Goal: Navigation & Orientation: Find specific page/section

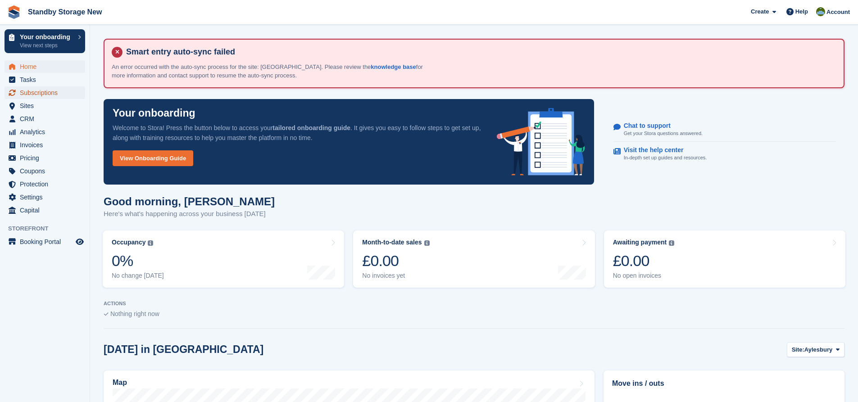
click at [47, 87] on span "Subscriptions" at bounding box center [47, 93] width 54 height 13
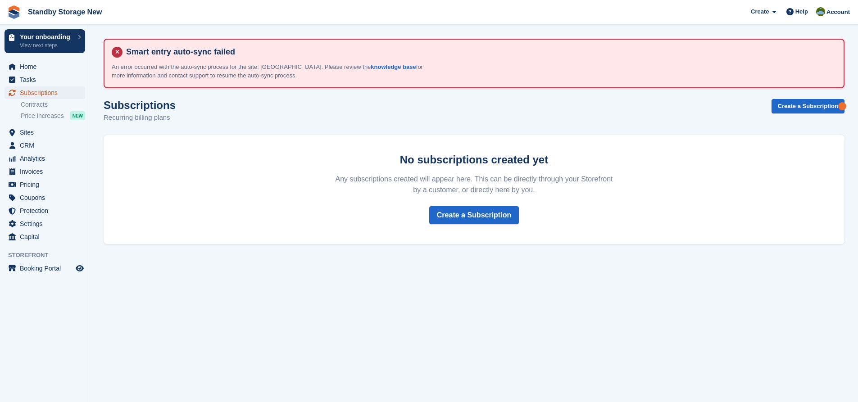
click at [46, 93] on span "Subscriptions" at bounding box center [47, 93] width 54 height 13
click at [43, 66] on span "Home" at bounding box center [47, 66] width 54 height 13
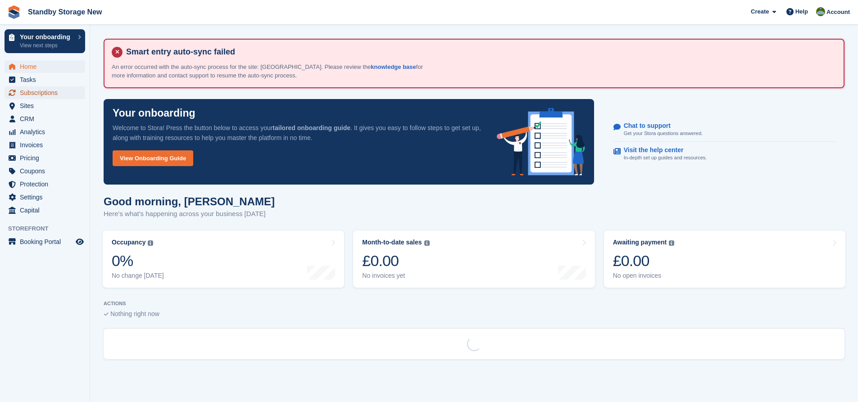
click at [43, 89] on span "Subscriptions" at bounding box center [47, 93] width 54 height 13
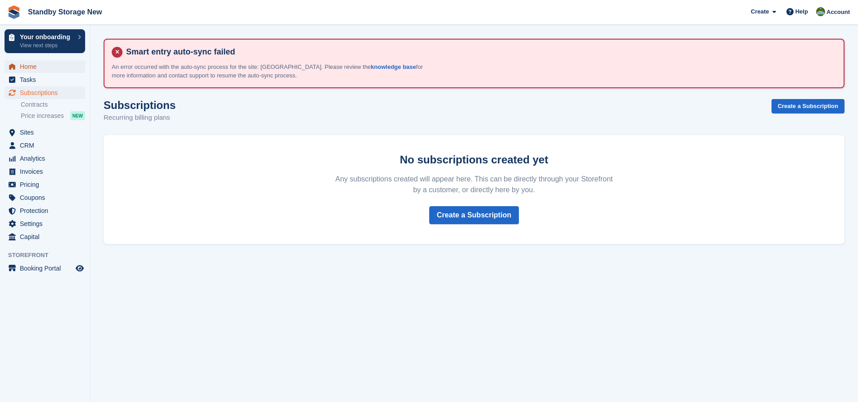
click at [41, 71] on span "Home" at bounding box center [47, 66] width 54 height 13
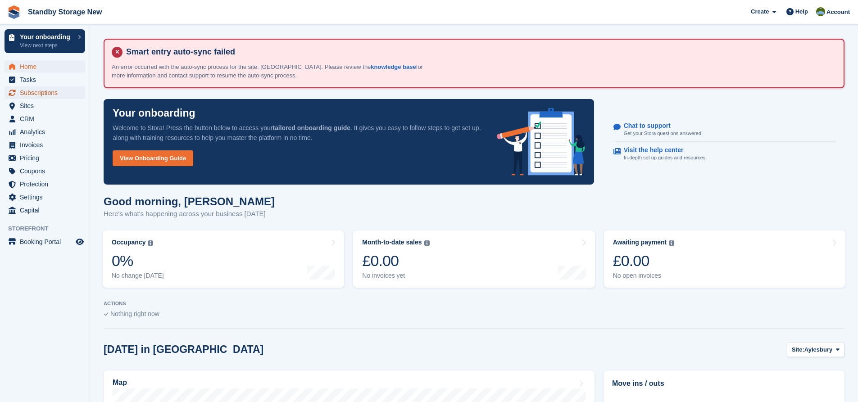
click at [36, 91] on span "Subscriptions" at bounding box center [47, 93] width 54 height 13
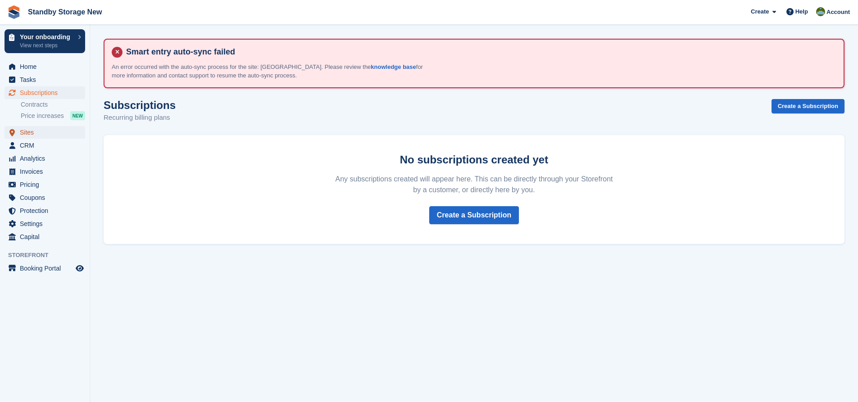
click at [48, 131] on span "Sites" at bounding box center [47, 132] width 54 height 13
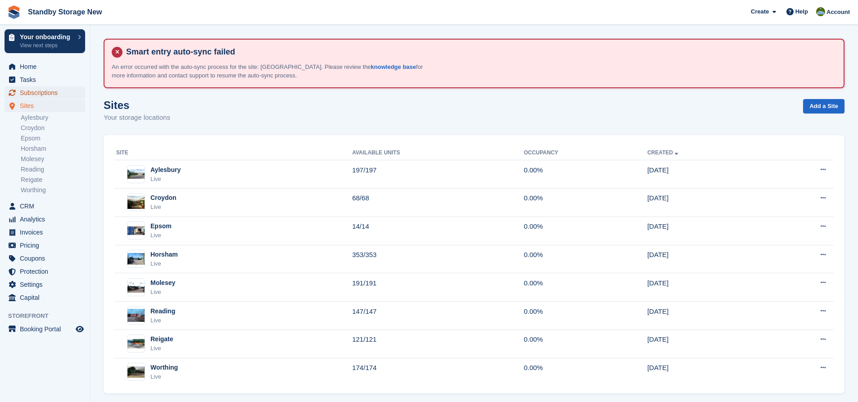
click at [40, 95] on span "Subscriptions" at bounding box center [47, 93] width 54 height 13
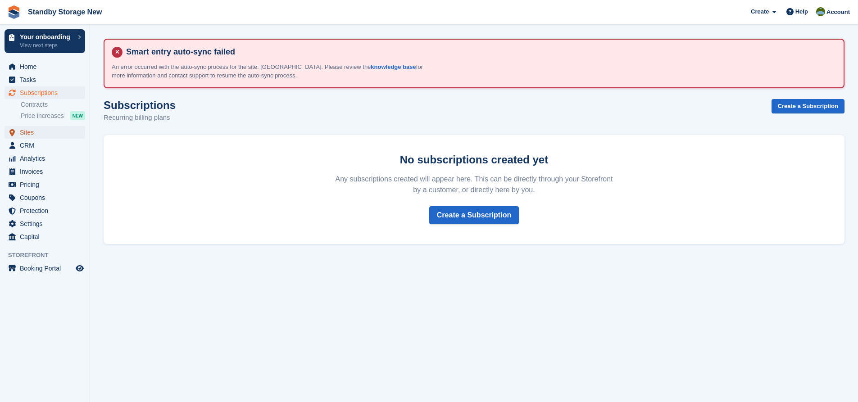
click at [34, 133] on span "Sites" at bounding box center [47, 132] width 54 height 13
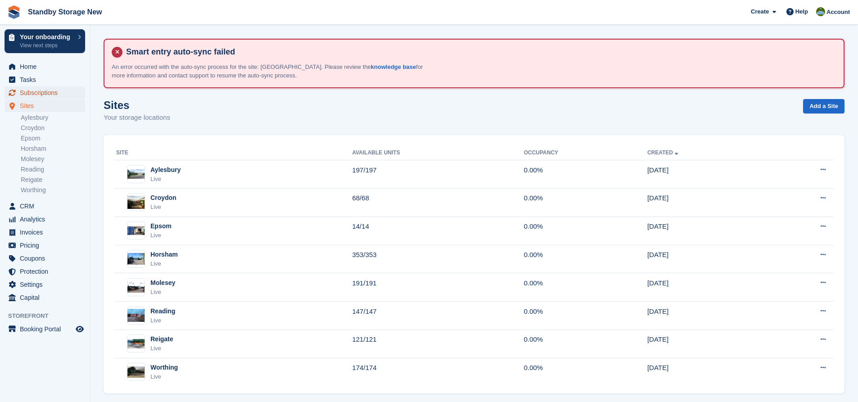
click at [35, 91] on span "Subscriptions" at bounding box center [47, 93] width 54 height 13
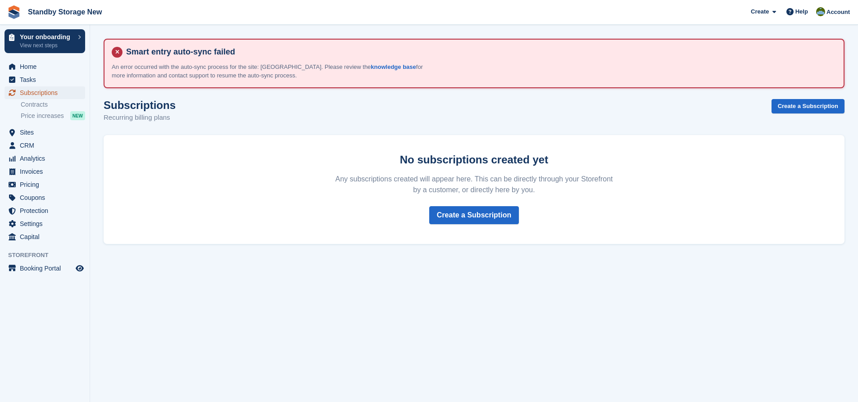
click at [62, 93] on span "Subscriptions" at bounding box center [47, 93] width 54 height 13
click at [40, 131] on span "Sites" at bounding box center [47, 132] width 54 height 13
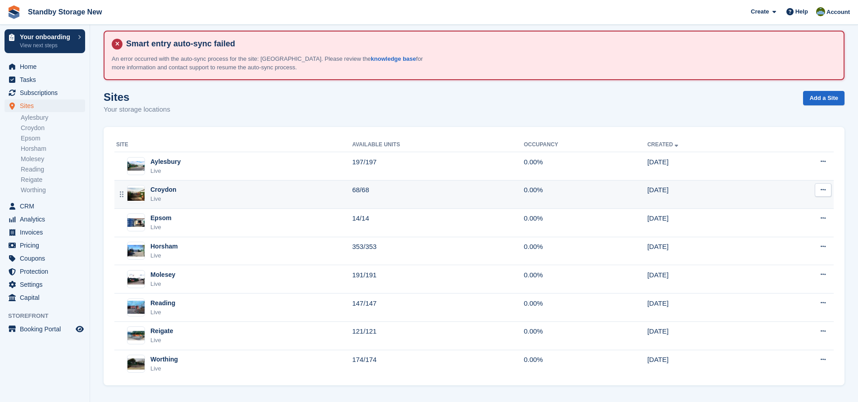
scroll to position [10, 0]
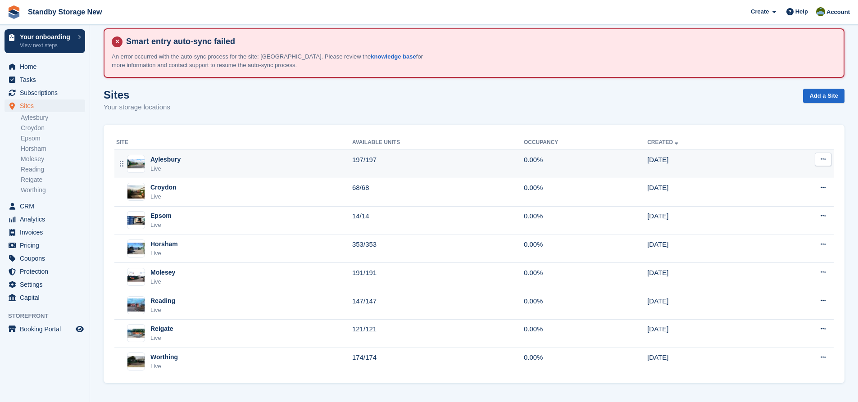
click at [412, 163] on td "197/197" at bounding box center [438, 164] width 172 height 28
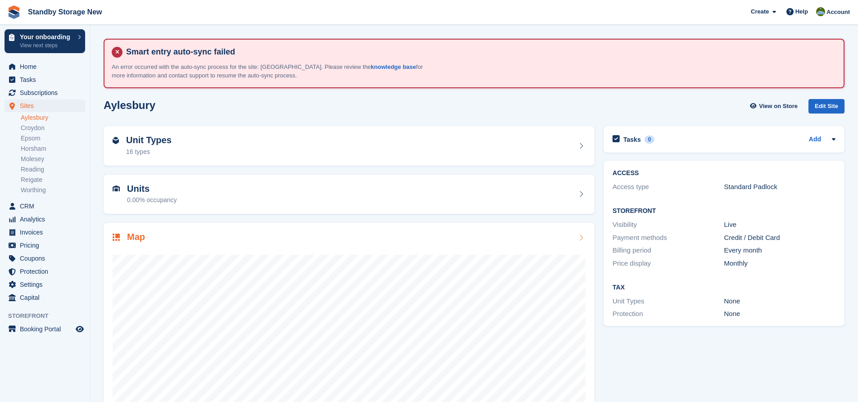
scroll to position [42, 0]
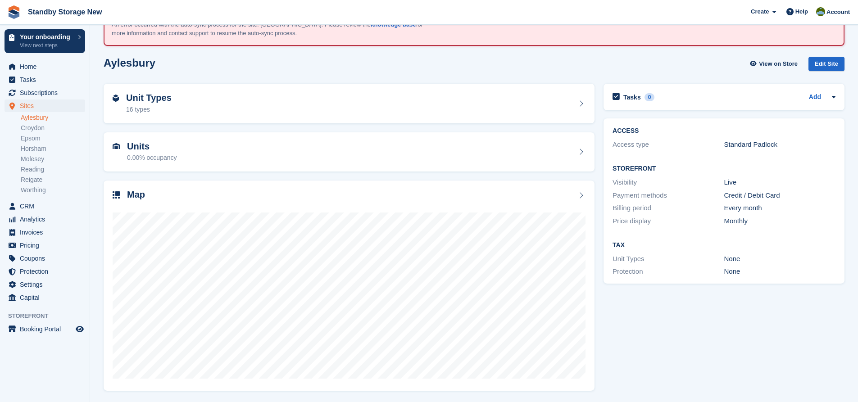
click at [629, 308] on div "Tasks 0 Add No tasks related to Aylesbury ACCESS Access type Standard Padlock S…" at bounding box center [724, 236] width 250 height 315
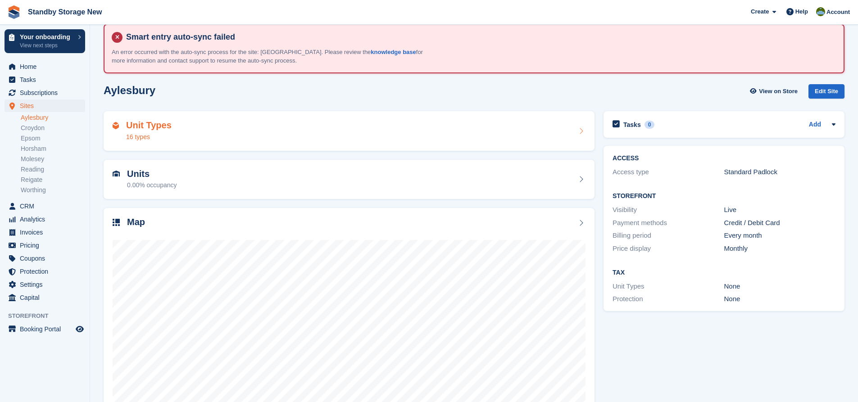
scroll to position [0, 0]
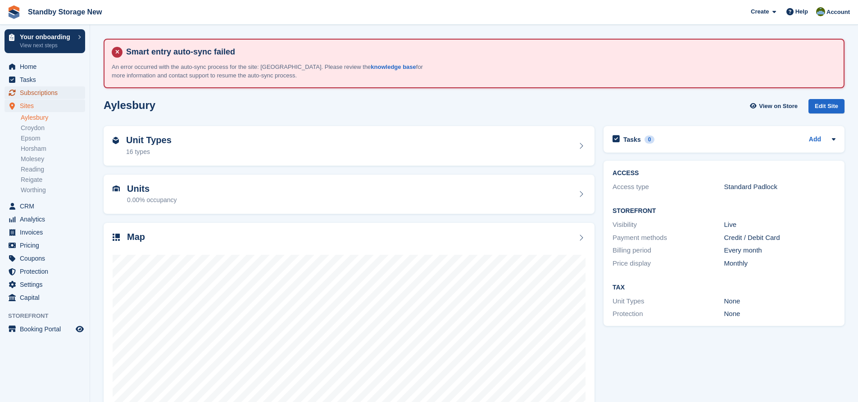
click at [65, 91] on span "Subscriptions" at bounding box center [47, 93] width 54 height 13
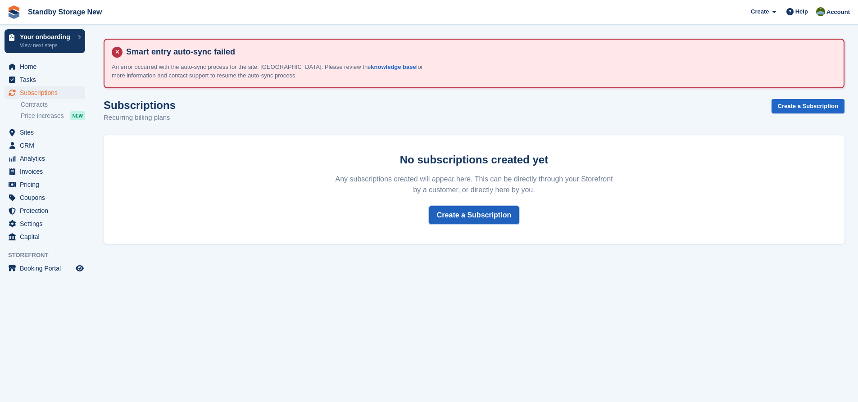
click at [472, 210] on link "Create a Subscription" at bounding box center [474, 215] width 90 height 18
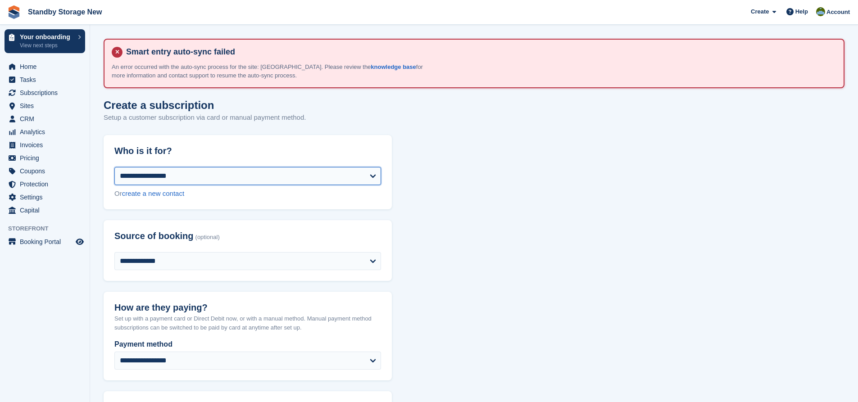
click at [296, 184] on select "**********" at bounding box center [247, 176] width 267 height 18
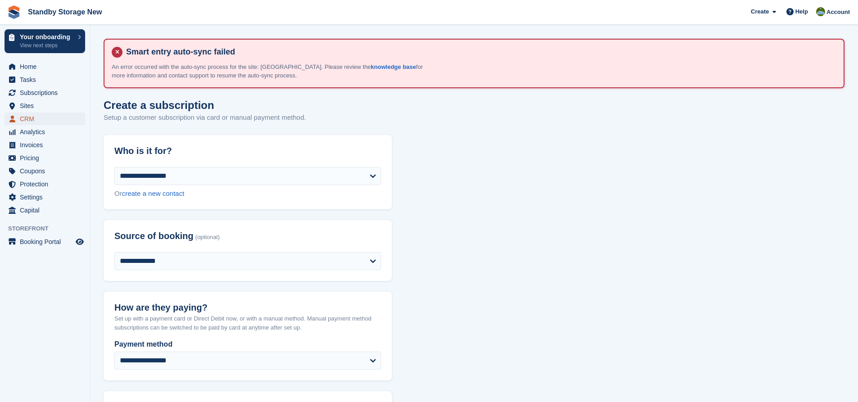
click at [41, 121] on span "CRM" at bounding box center [47, 119] width 54 height 13
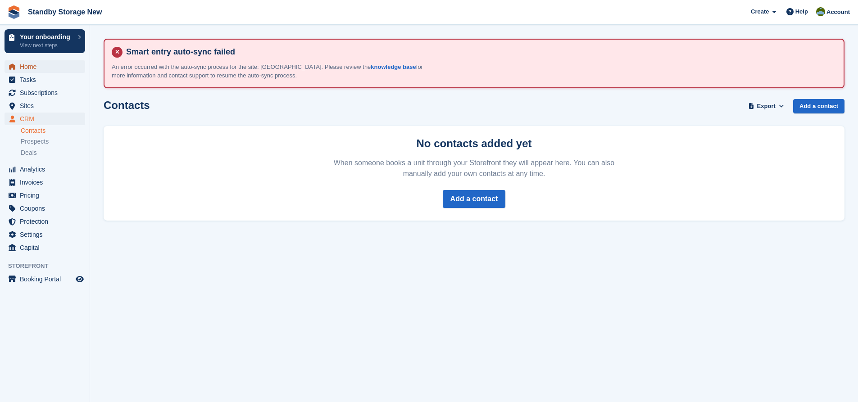
click at [35, 70] on span "Home" at bounding box center [47, 66] width 54 height 13
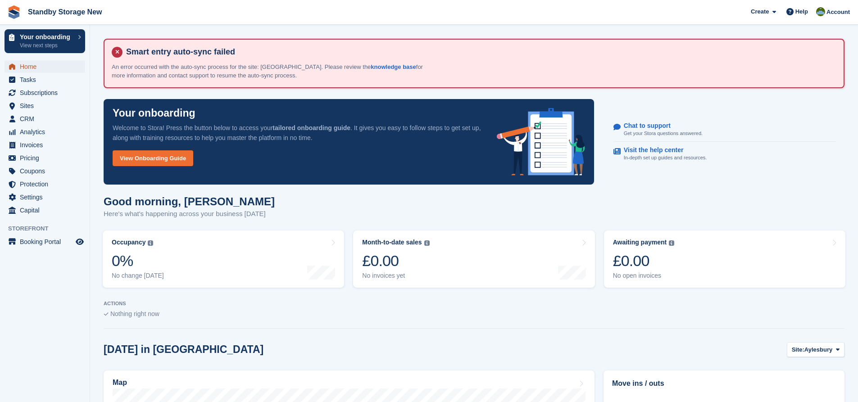
click at [41, 71] on span "Home" at bounding box center [47, 66] width 54 height 13
click at [50, 90] on span "Subscriptions" at bounding box center [47, 93] width 54 height 13
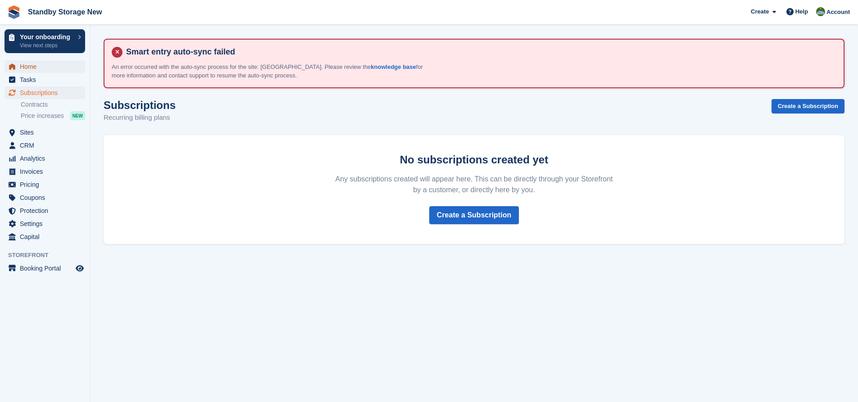
click at [36, 69] on span "Home" at bounding box center [47, 66] width 54 height 13
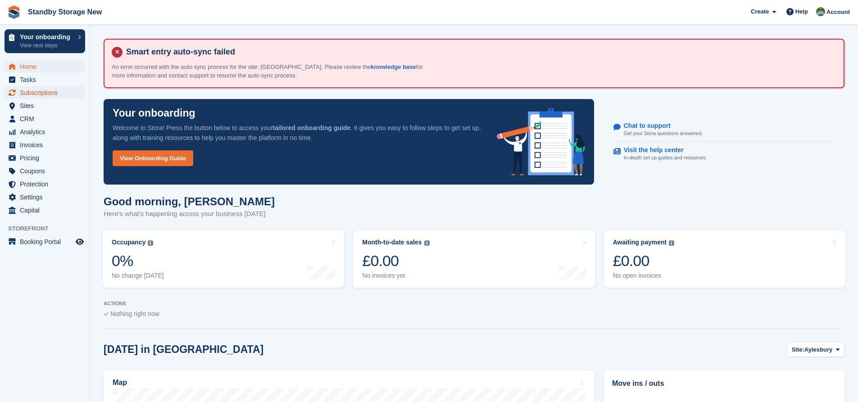
click at [35, 93] on span "Subscriptions" at bounding box center [47, 93] width 54 height 13
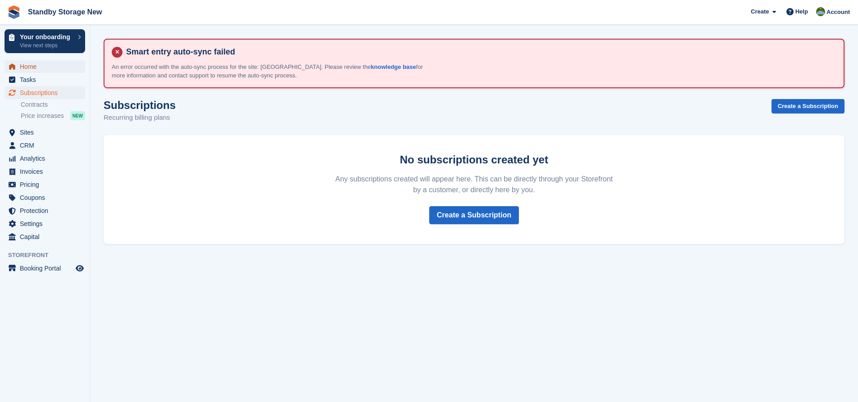
click at [30, 69] on span "Home" at bounding box center [47, 66] width 54 height 13
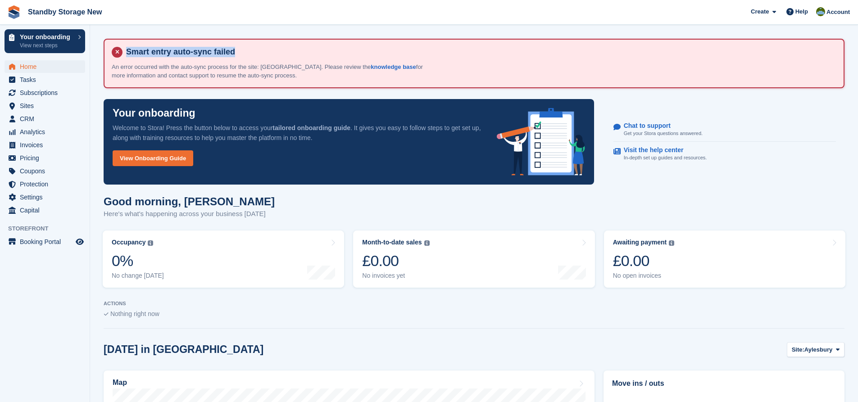
drag, startPoint x: 232, startPoint y: 54, endPoint x: 108, endPoint y: 56, distance: 123.9
click at [108, 56] on div "Smart entry auto-sync failed An error occurred with the auto-sync process for t…" at bounding box center [474, 64] width 741 height 50
click at [260, 56] on h4 "Smart entry auto-sync failed" at bounding box center [480, 52] width 714 height 10
drag, startPoint x: 251, startPoint y: 55, endPoint x: 119, endPoint y: 56, distance: 132.0
click at [119, 56] on div "Smart entry auto-sync failed An error occurred with the auto-sync process for t…" at bounding box center [474, 64] width 741 height 50
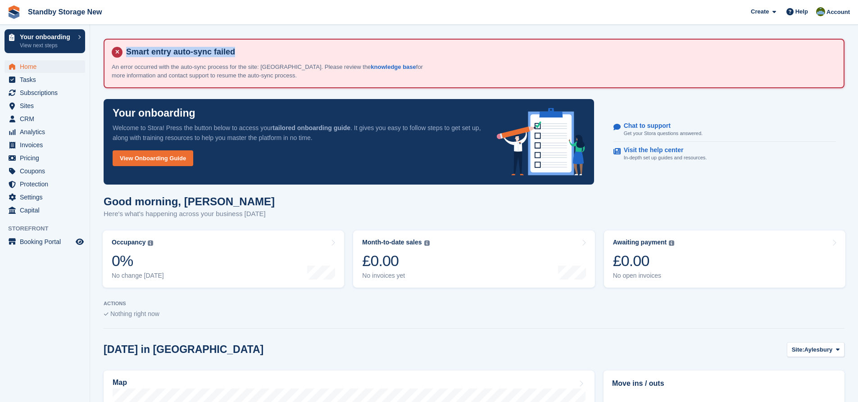
click at [214, 50] on h4 "Smart entry auto-sync failed" at bounding box center [480, 52] width 714 height 10
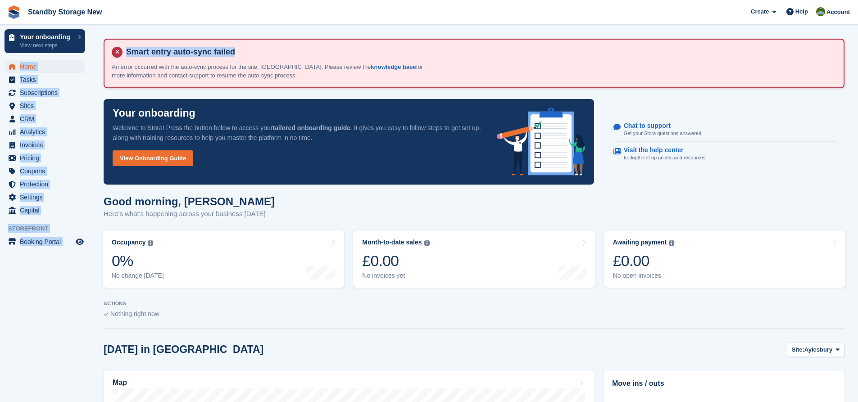
drag, startPoint x: 231, startPoint y: 50, endPoint x: 89, endPoint y: 37, distance: 142.9
click at [251, 47] on h4 "Smart entry auto-sync failed" at bounding box center [480, 52] width 714 height 10
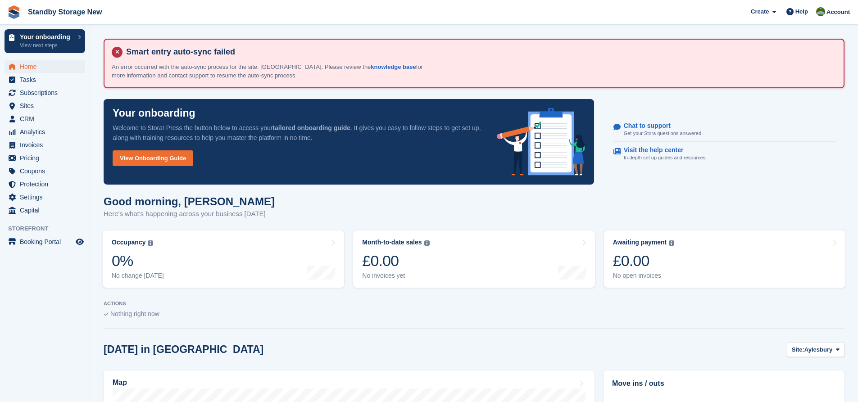
drag, startPoint x: 323, startPoint y: 77, endPoint x: 123, endPoint y: 48, distance: 202.1
click at [112, 48] on div "Smart entry auto-sync failed An error occurred with the auto-sync process for t…" at bounding box center [474, 64] width 741 height 50
click at [304, 76] on p "An error occurred with the auto-sync process for the site: Aylesbury. Please re…" at bounding box center [269, 72] width 315 height 18
drag, startPoint x: 299, startPoint y: 77, endPoint x: 102, endPoint y: 43, distance: 199.4
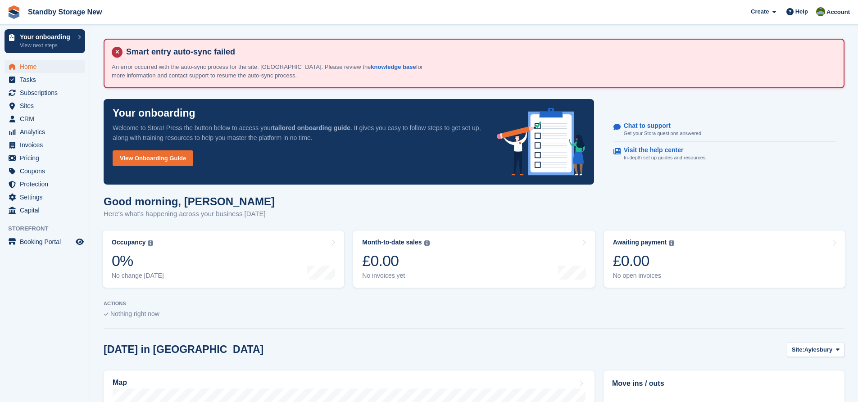
drag, startPoint x: 295, startPoint y: 42, endPoint x: 304, endPoint y: 39, distance: 9.1
click at [296, 41] on div "Smart entry auto-sync failed An error occurred with the auto-sync process for t…" at bounding box center [474, 64] width 741 height 50
click at [576, 79] on div "Smart entry auto-sync failed An error occurred with the auto-sync process for t…" at bounding box center [474, 63] width 725 height 33
click at [46, 69] on span "Home" at bounding box center [47, 66] width 54 height 13
click at [52, 89] on span "Subscriptions" at bounding box center [47, 93] width 54 height 13
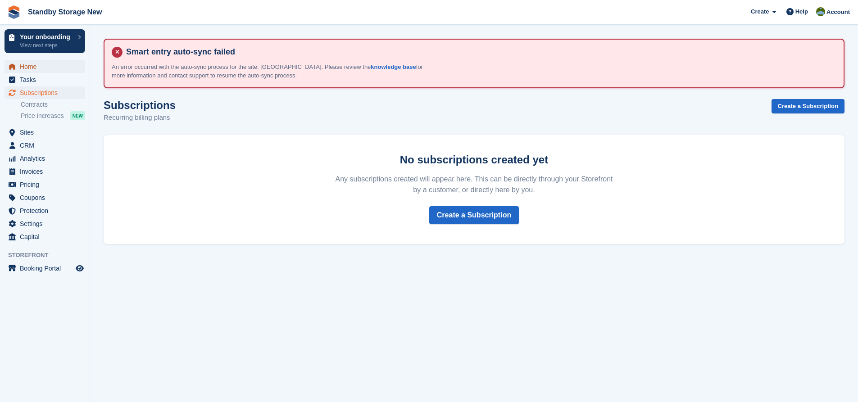
click at [36, 68] on span "Home" at bounding box center [47, 66] width 54 height 13
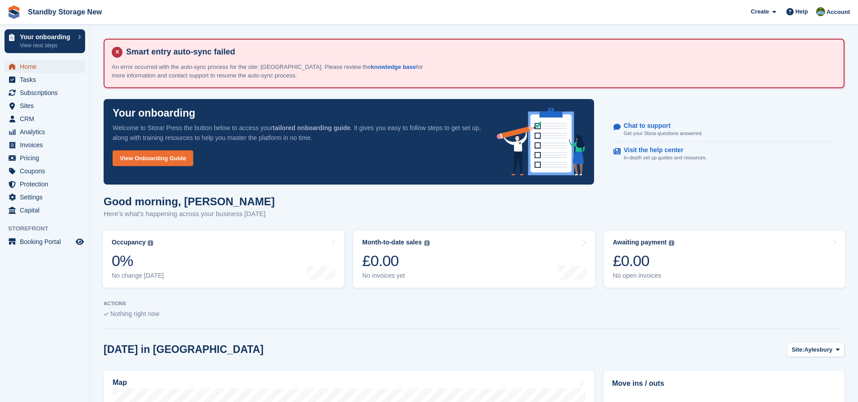
click at [34, 68] on span "Home" at bounding box center [47, 66] width 54 height 13
click at [47, 91] on span "Subscriptions" at bounding box center [47, 93] width 54 height 13
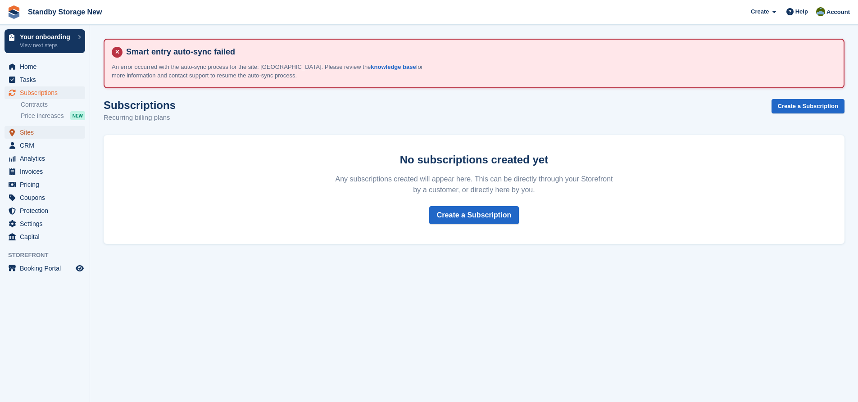
click at [39, 133] on span "Sites" at bounding box center [47, 132] width 54 height 13
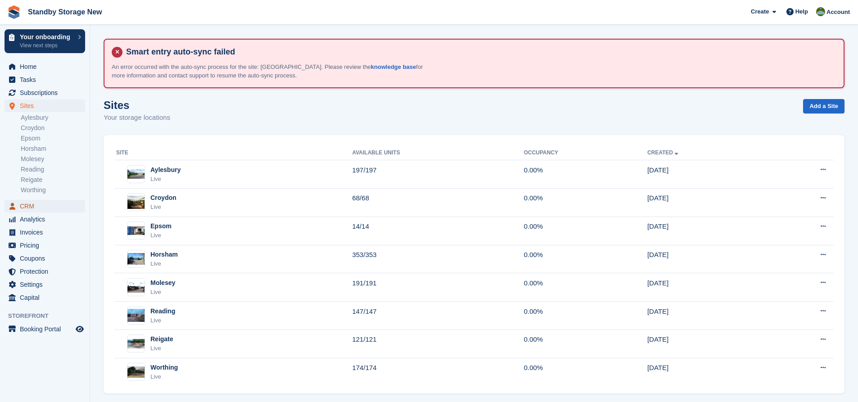
click at [31, 205] on span "CRM" at bounding box center [47, 206] width 54 height 13
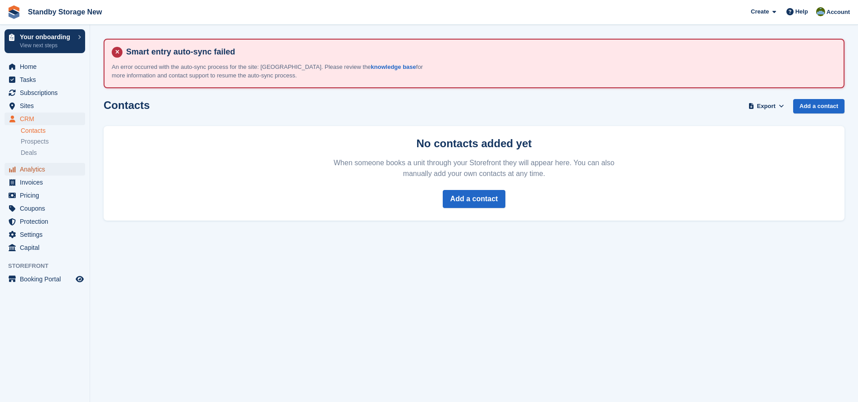
click at [43, 169] on span "Analytics" at bounding box center [47, 169] width 54 height 13
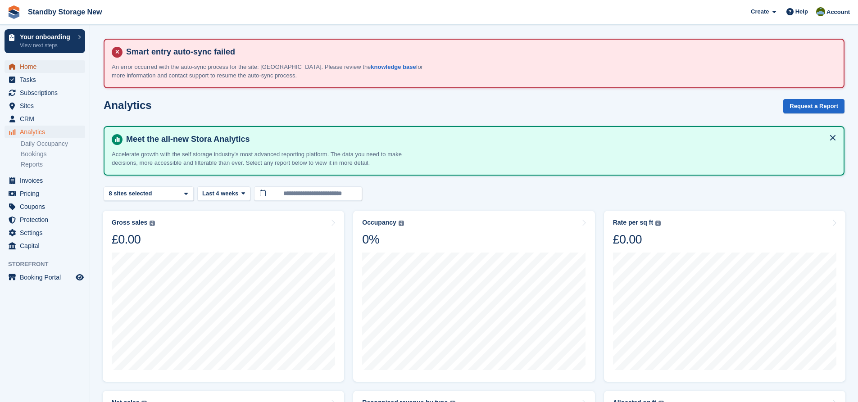
click at [41, 68] on span "Home" at bounding box center [47, 66] width 54 height 13
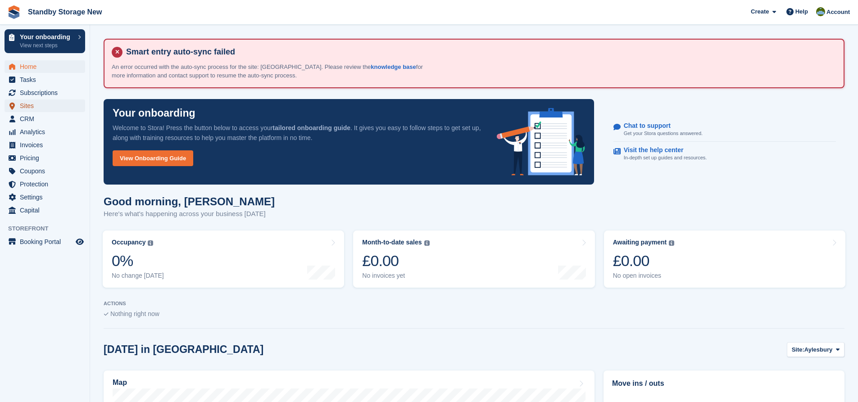
click at [54, 108] on span "Sites" at bounding box center [47, 106] width 54 height 13
click at [842, 9] on span "Account" at bounding box center [838, 12] width 23 height 9
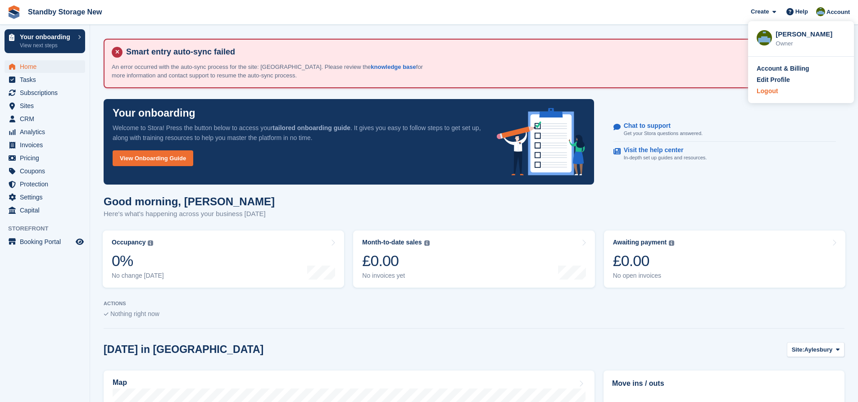
click at [785, 91] on div "Logout" at bounding box center [801, 91] width 89 height 9
